Goal: Task Accomplishment & Management: Manage account settings

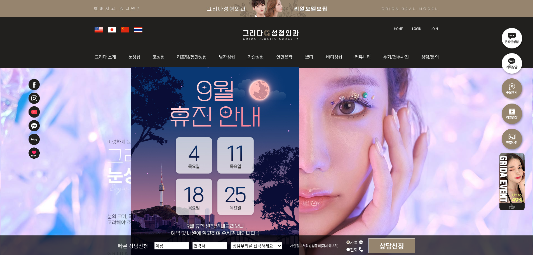
click at [413, 28] on img at bounding box center [416, 28] width 9 height 3
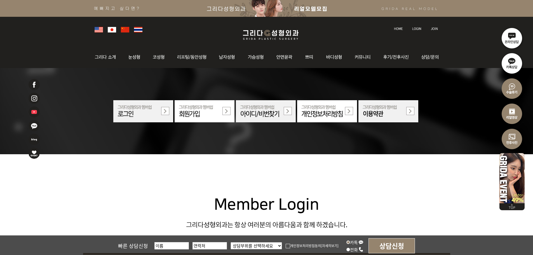
scroll to position [140, 0]
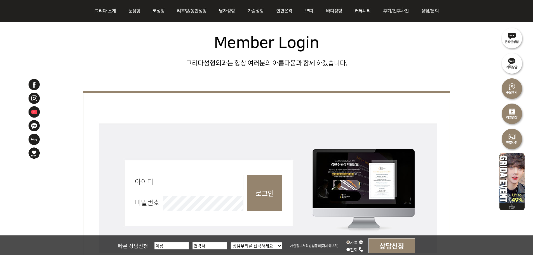
click at [203, 182] on input "아이디 필수" at bounding box center [203, 182] width 81 height 15
click at [260, 192] on input "로그인" at bounding box center [264, 193] width 35 height 36
click at [218, 188] on input "아이디 필수" at bounding box center [203, 182] width 81 height 15
type input "admin"
click at [254, 191] on input "로그인" at bounding box center [264, 193] width 35 height 36
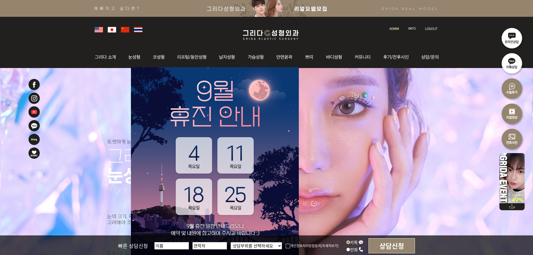
click at [390, 26] on link at bounding box center [395, 24] width 16 height 8
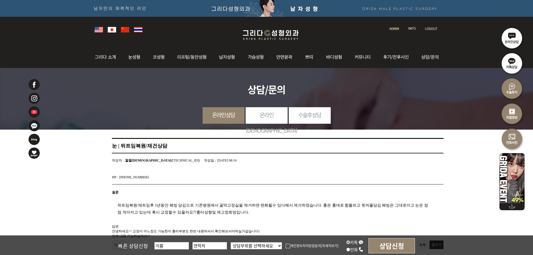
click at [393, 26] on link at bounding box center [395, 24] width 16 height 8
